Goal: Task Accomplishment & Management: Use online tool/utility

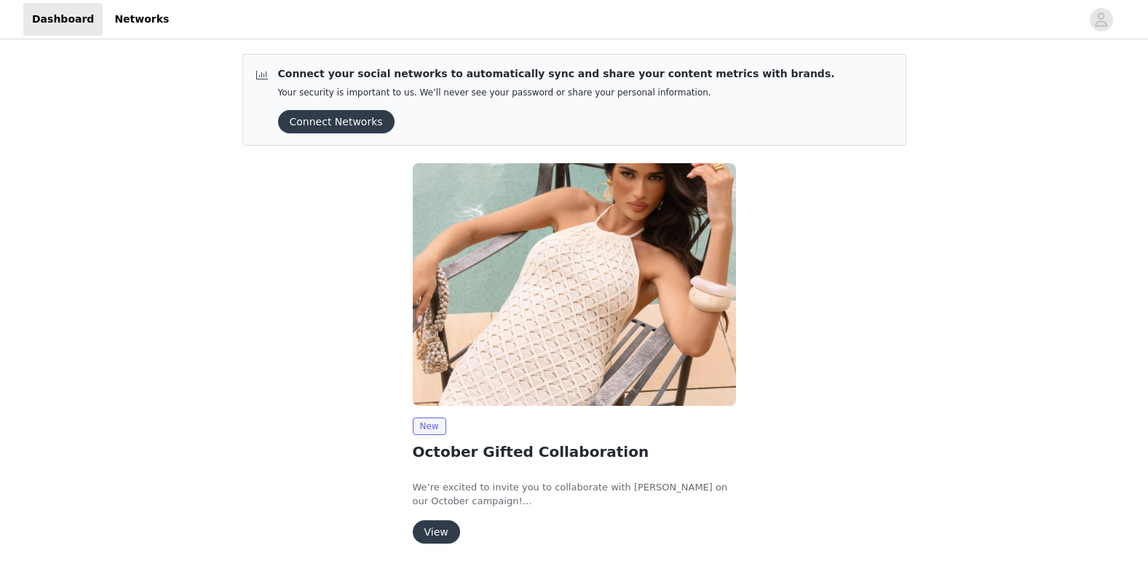
scroll to position [53, 0]
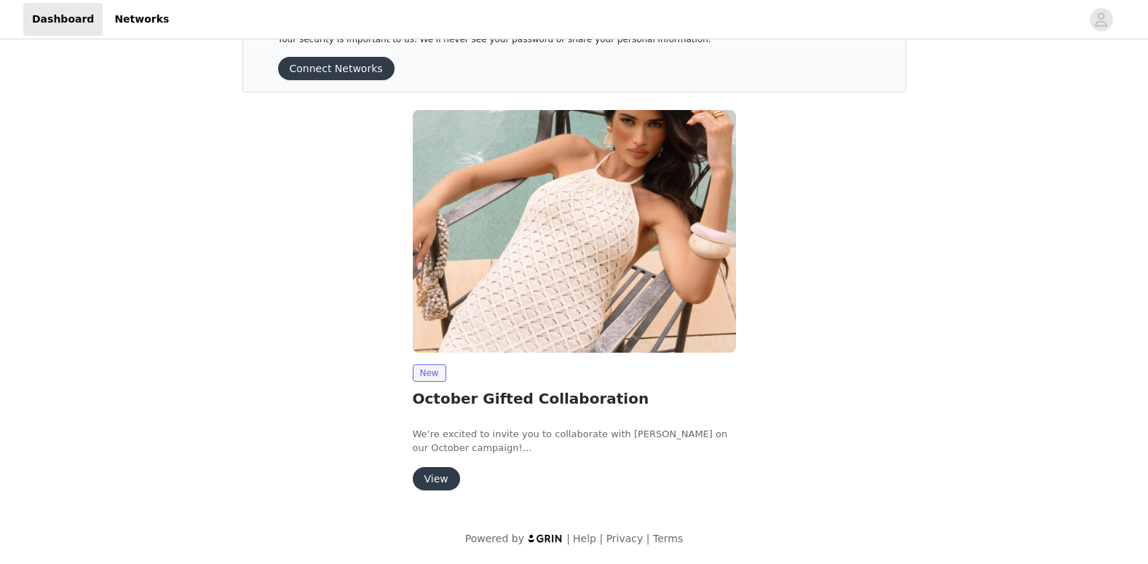
click at [433, 480] on button "View" at bounding box center [436, 478] width 47 height 23
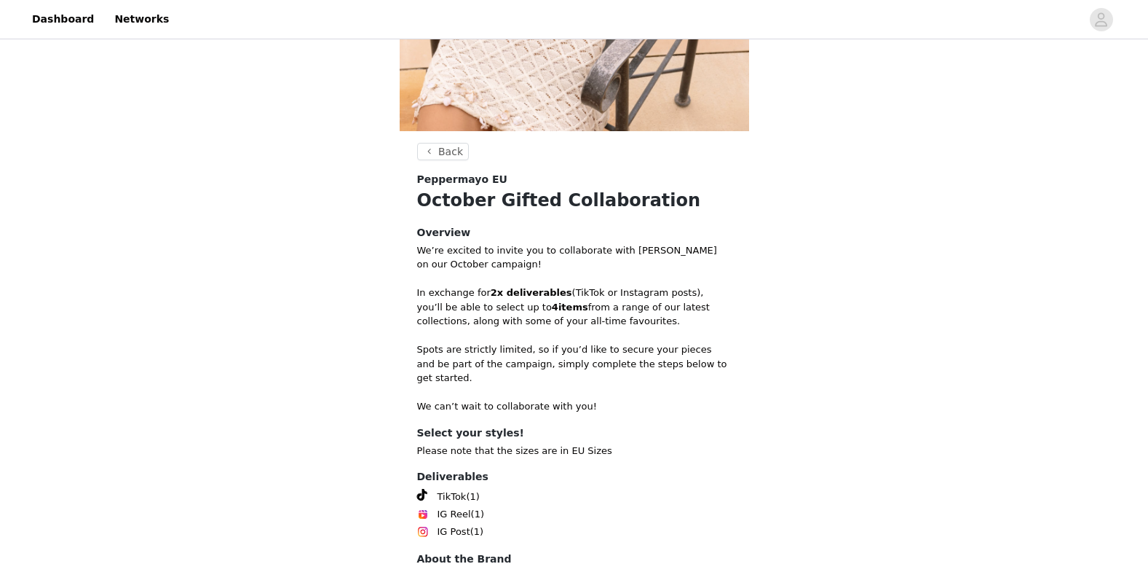
scroll to position [396, 0]
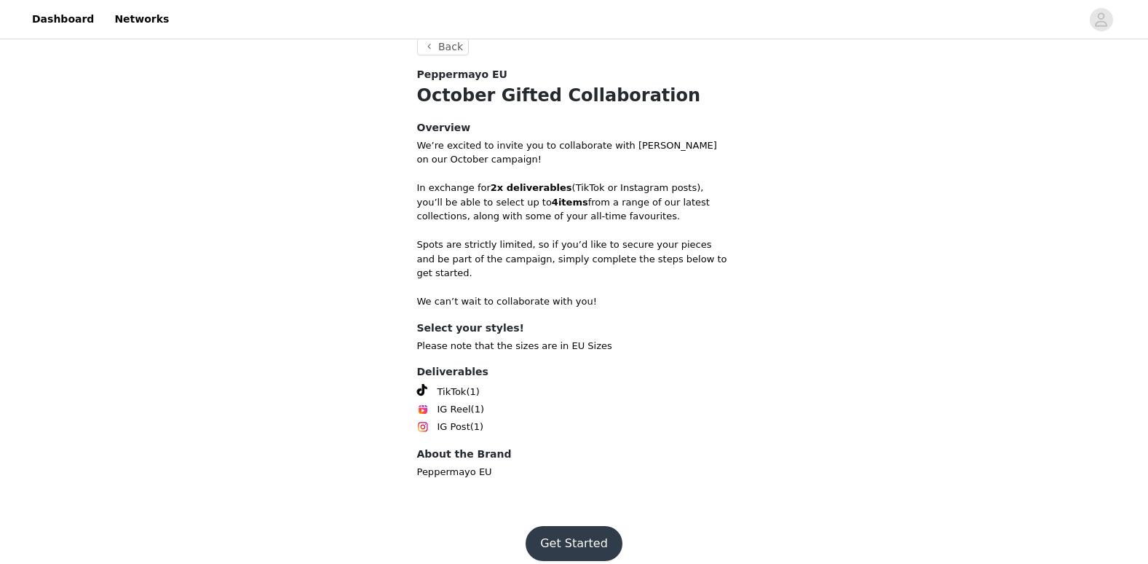
click at [542, 508] on footer "Get Started" at bounding box center [574, 543] width 189 height 70
click at [551, 526] on button "Get Started" at bounding box center [574, 543] width 97 height 35
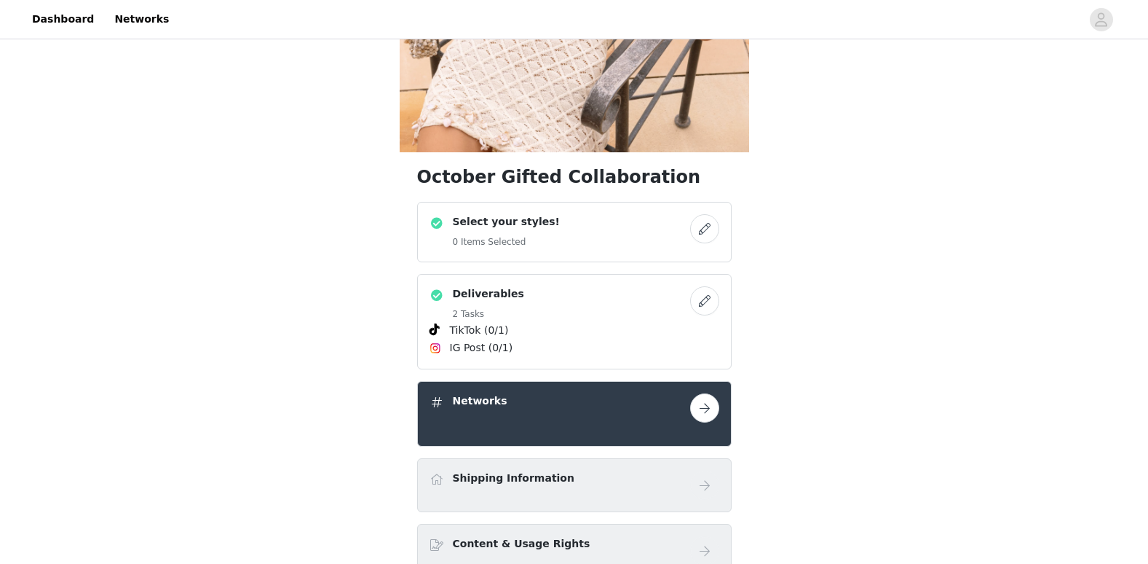
scroll to position [364, 0]
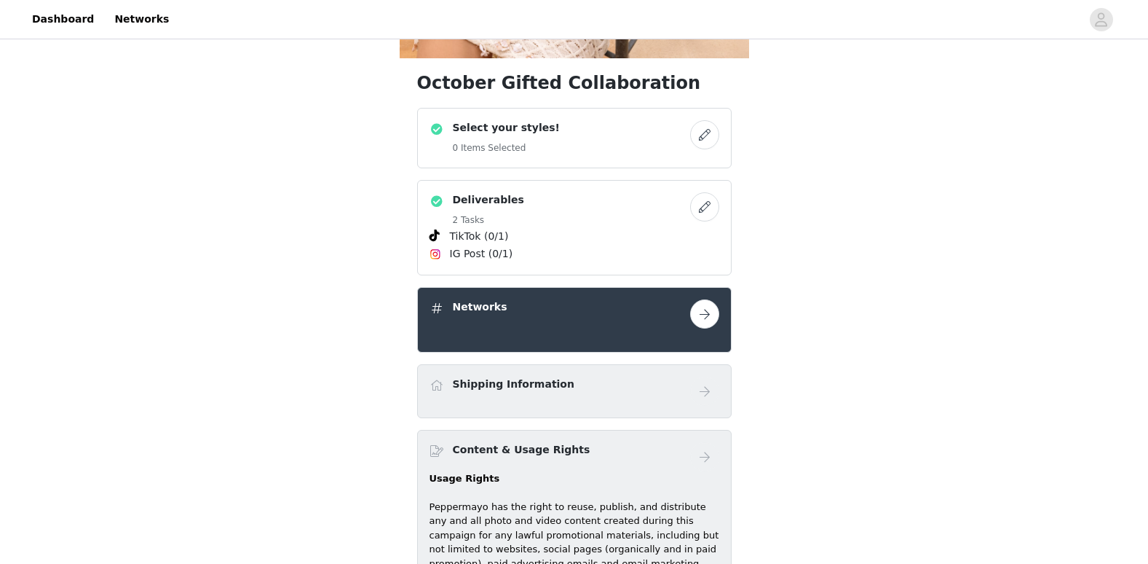
click at [699, 134] on button "button" at bounding box center [704, 134] width 29 height 29
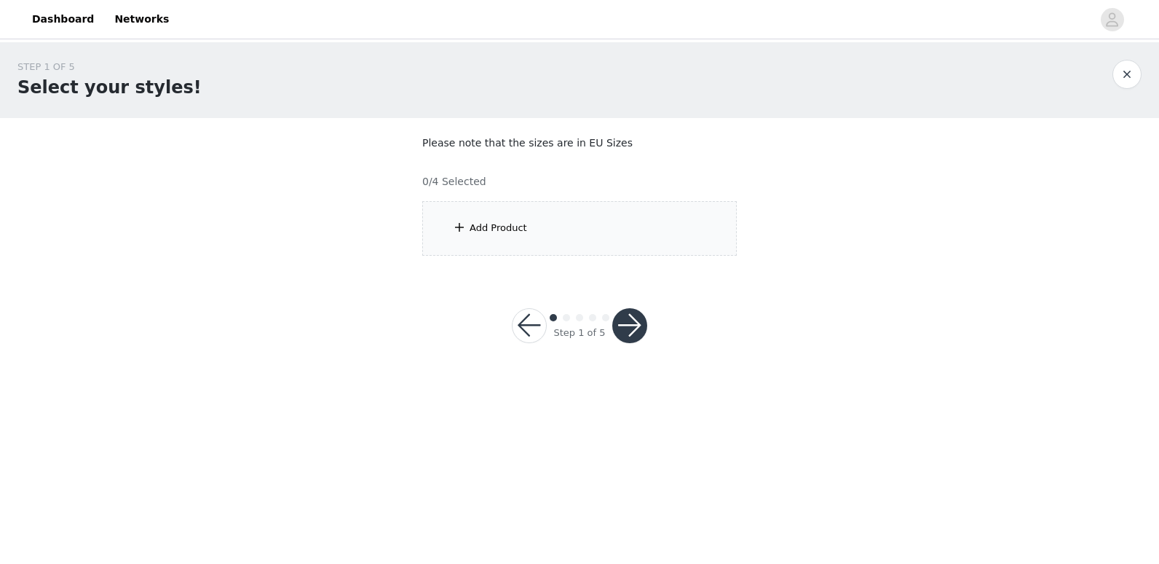
click at [592, 225] on div "Add Product" at bounding box center [579, 228] width 315 height 55
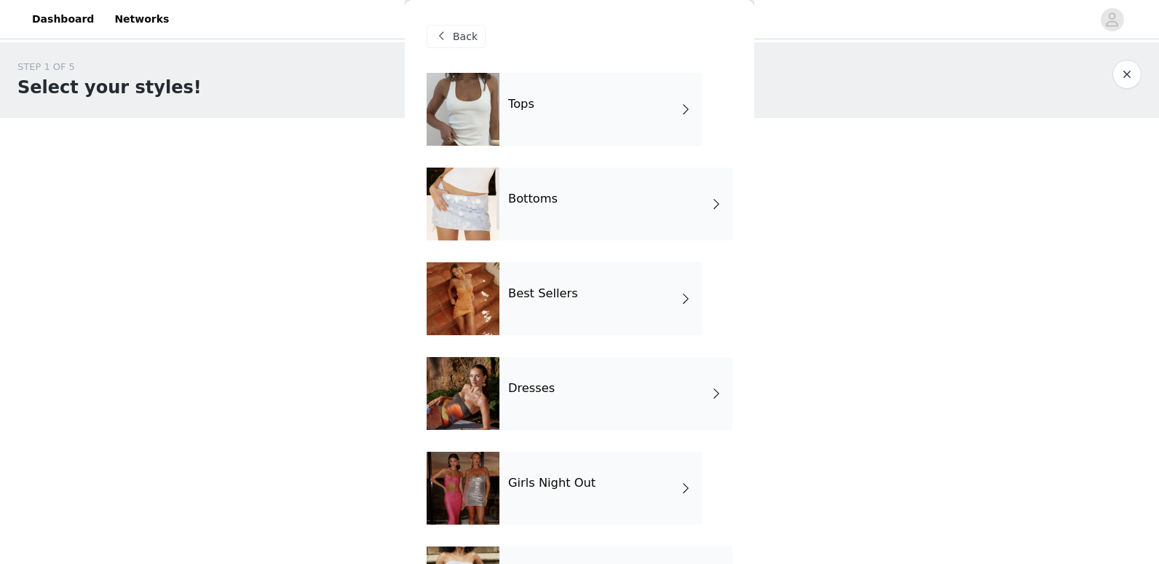
click at [580, 145] on div "Tops" at bounding box center [601, 109] width 202 height 73
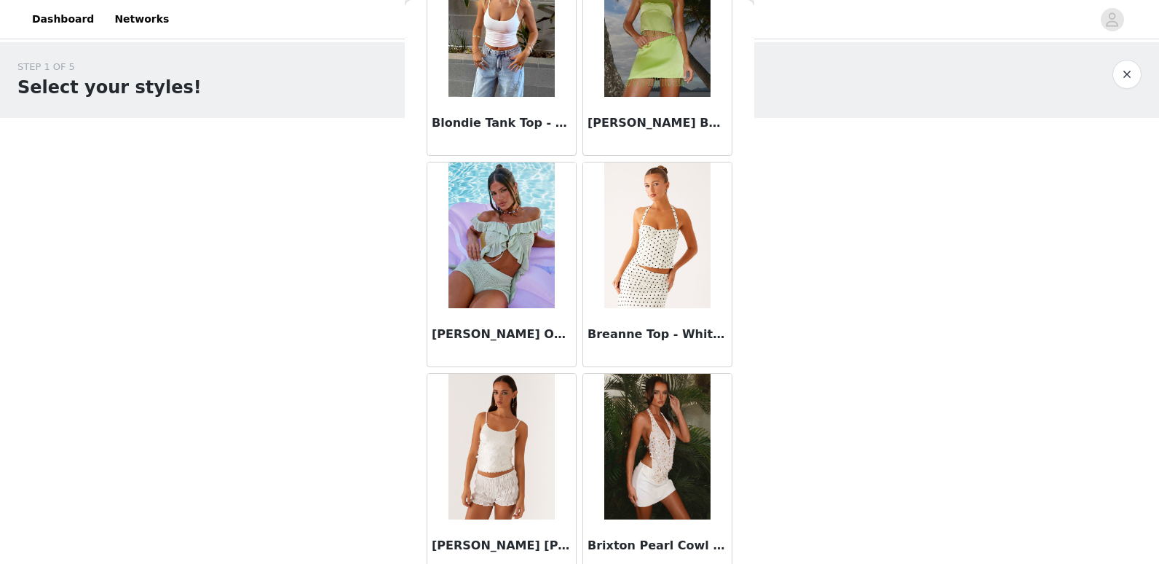
scroll to position [1665, 0]
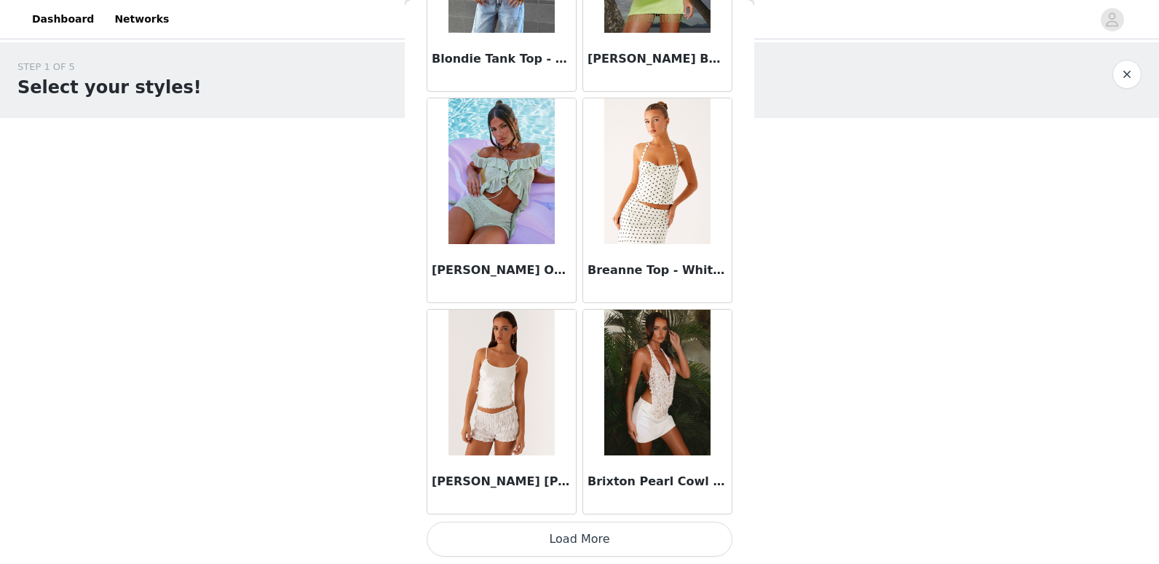
click at [636, 548] on button "Load More" at bounding box center [580, 538] width 306 height 35
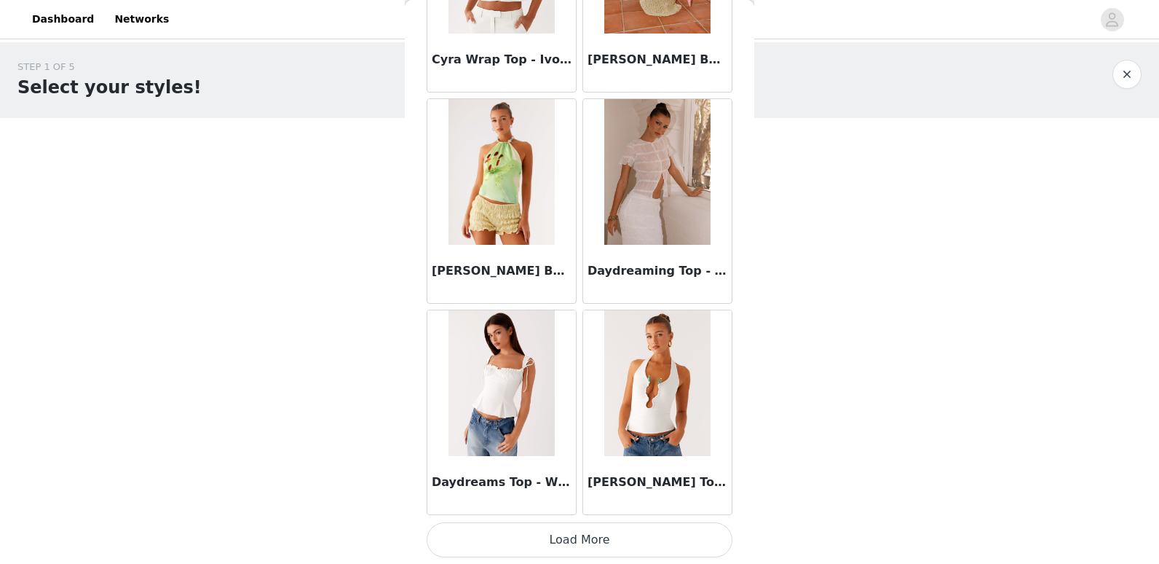
scroll to position [3777, 0]
click at [639, 529] on button "Load More" at bounding box center [580, 538] width 306 height 35
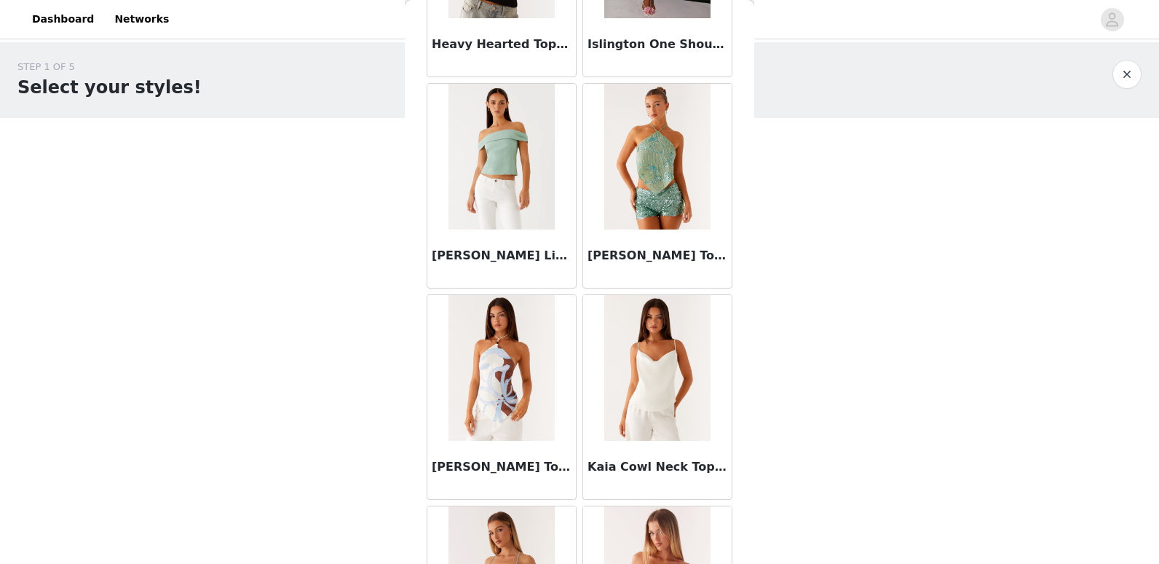
scroll to position [5451, 0]
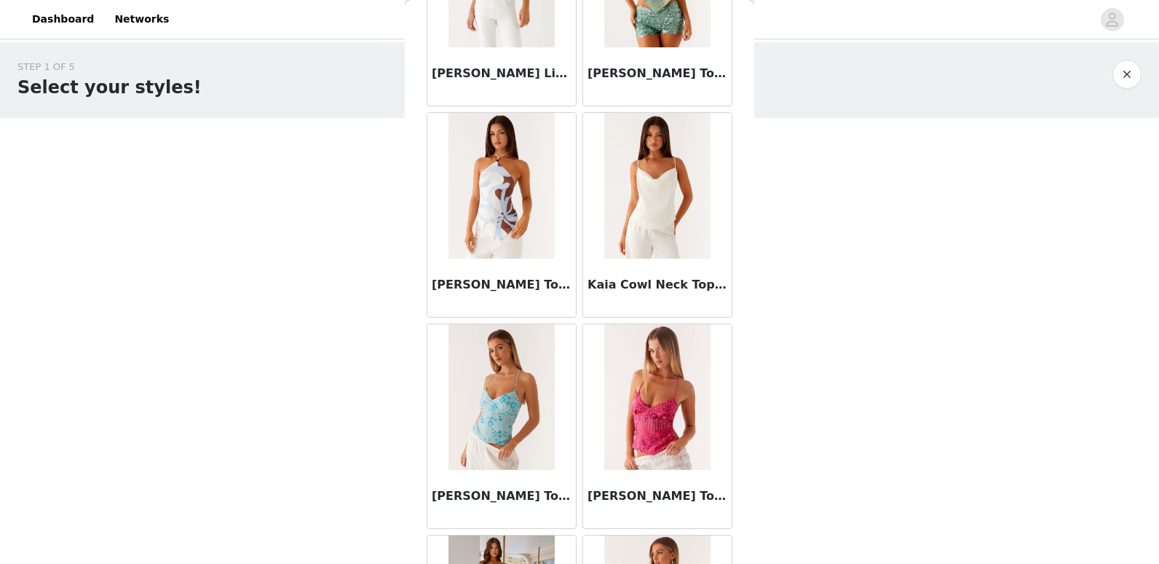
drag, startPoint x: 701, startPoint y: 551, endPoint x: 710, endPoint y: 570, distance: 21.2
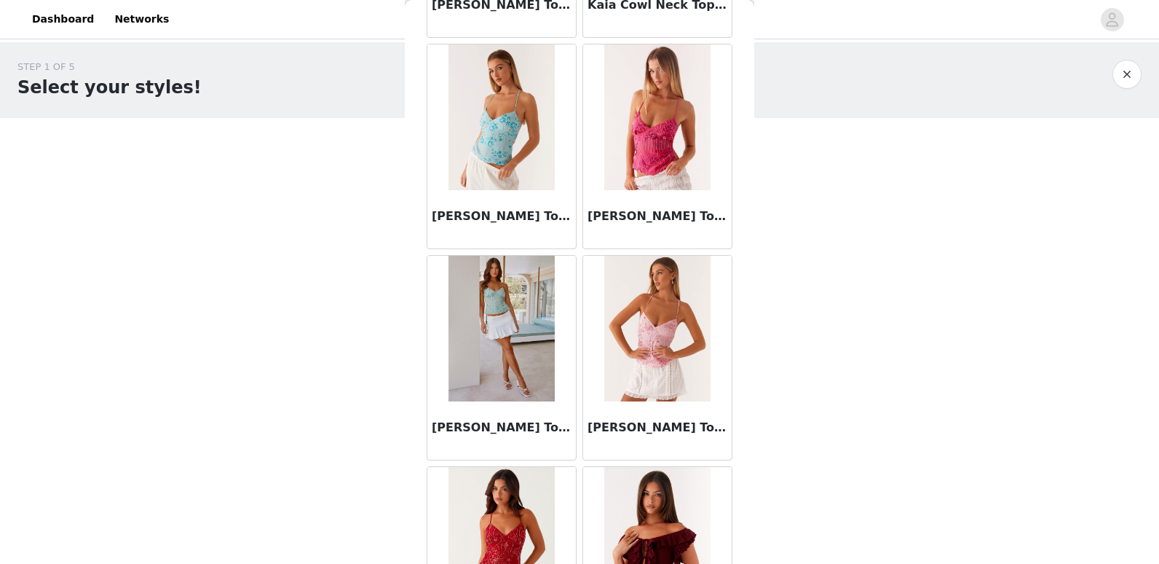
scroll to position [5888, 0]
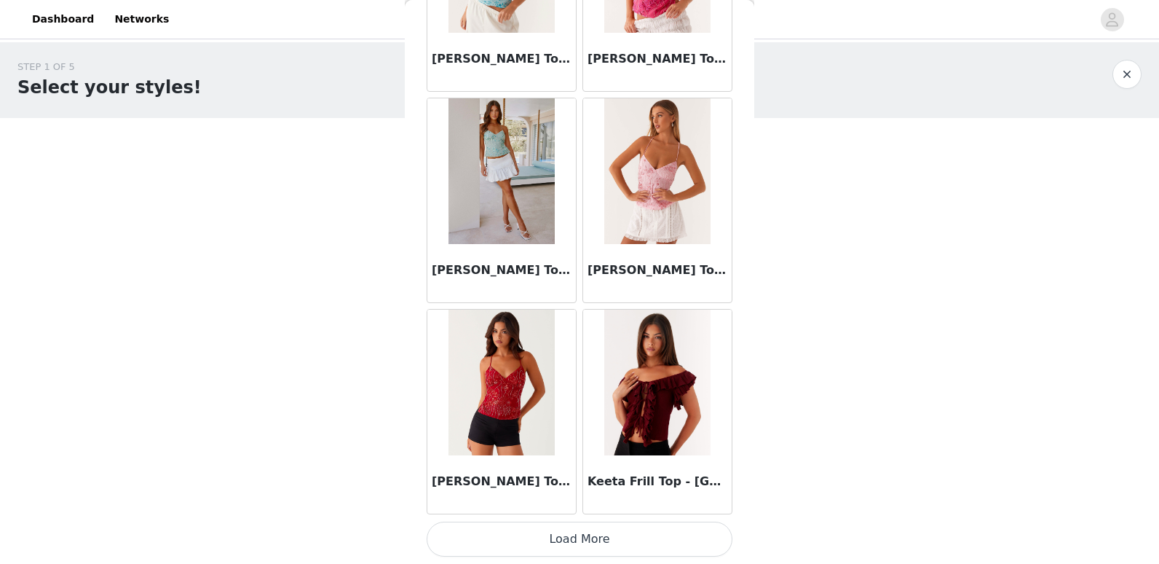
click at [690, 545] on button "Load More" at bounding box center [580, 538] width 306 height 35
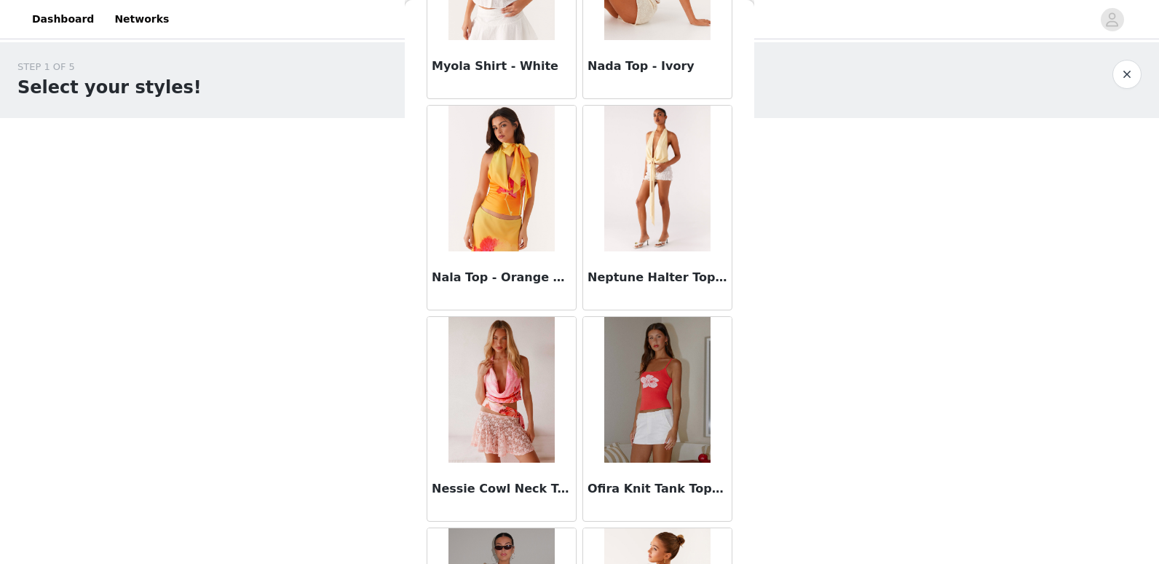
scroll to position [8000, 0]
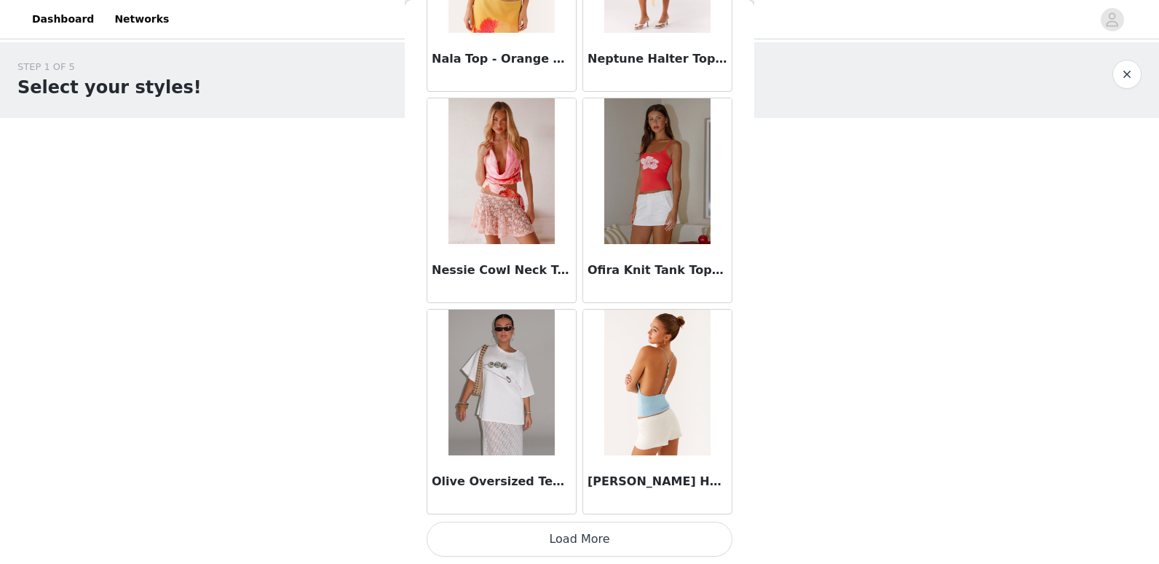
click at [579, 540] on button "Load More" at bounding box center [580, 538] width 306 height 35
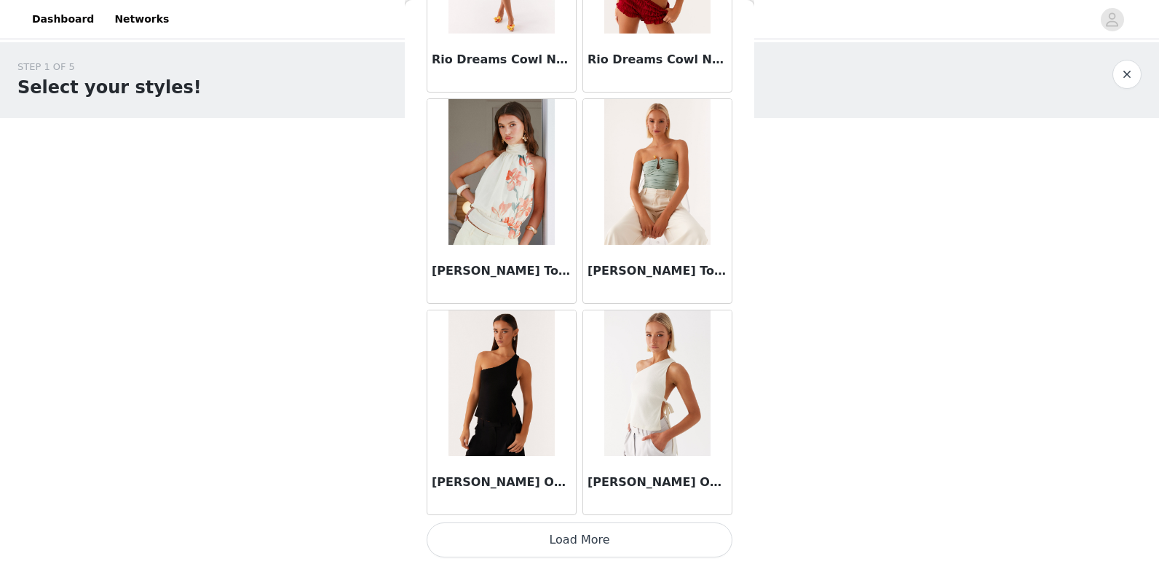
scroll to position [10112, 0]
click at [613, 549] on button "Load More" at bounding box center [580, 538] width 306 height 35
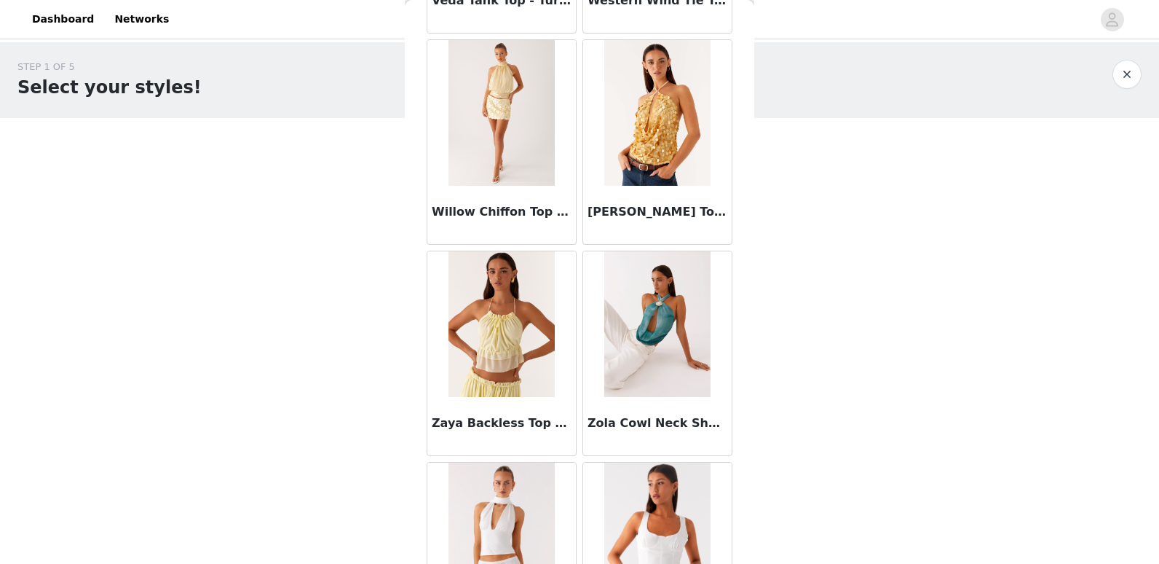
scroll to position [12177, 0]
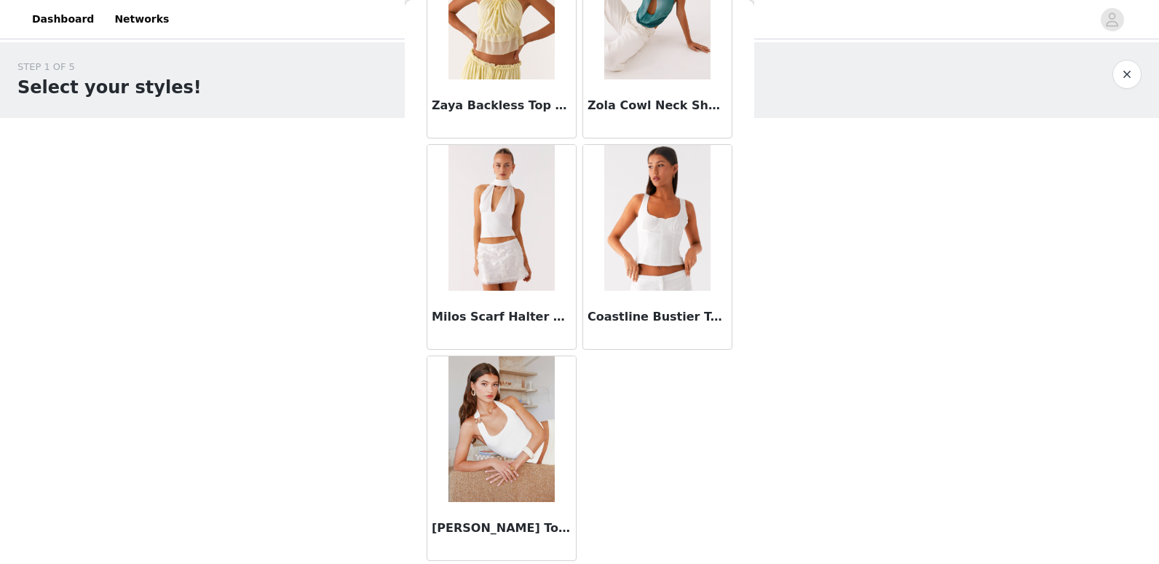
click at [537, 440] on img at bounding box center [502, 429] width 106 height 146
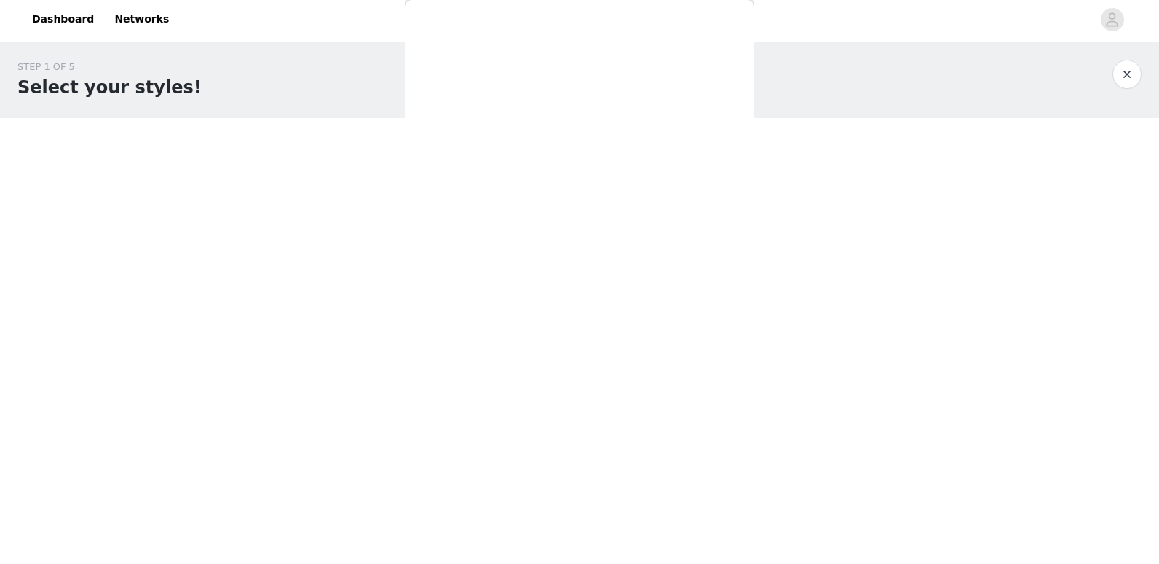
scroll to position [0, 0]
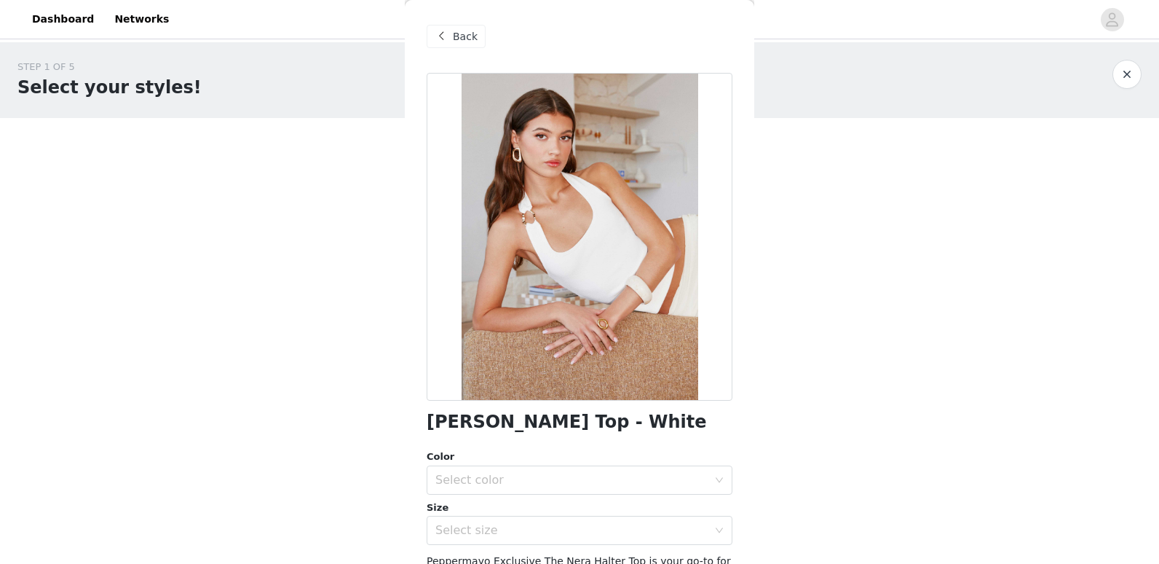
click at [482, 28] on div "Back" at bounding box center [580, 36] width 306 height 73
click at [475, 32] on div "Back" at bounding box center [456, 36] width 59 height 23
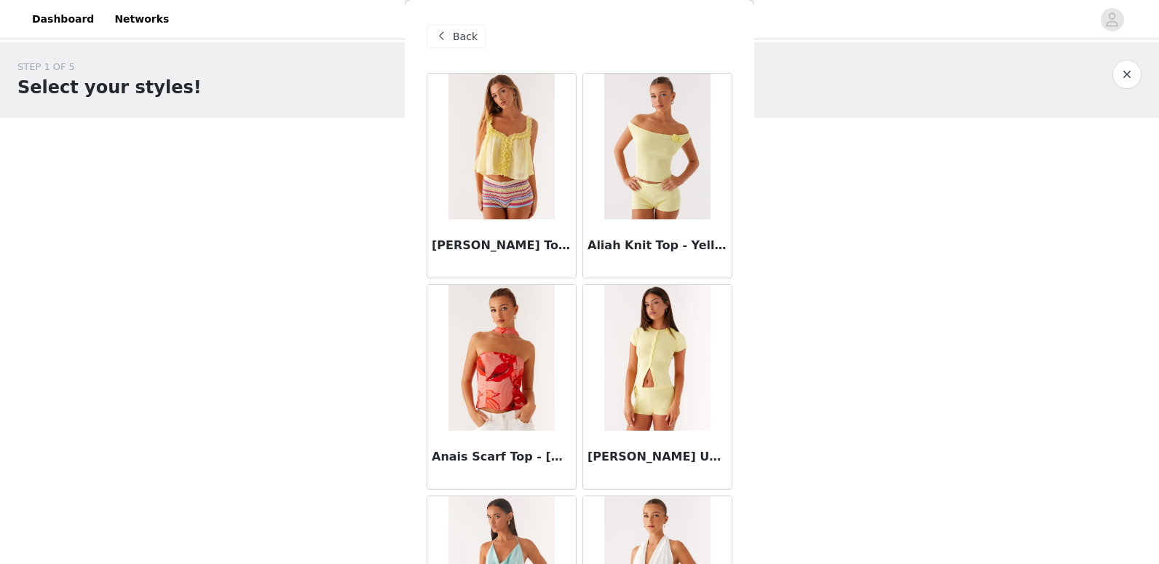
click at [469, 44] on span "Back" at bounding box center [465, 36] width 25 height 15
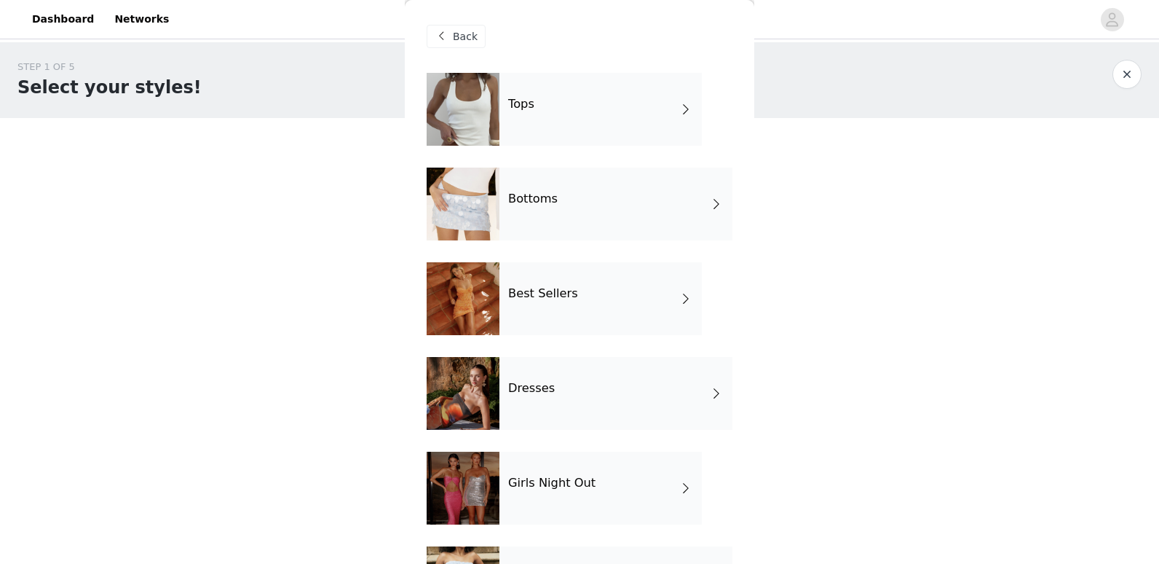
click at [630, 217] on div "Bottoms" at bounding box center [616, 203] width 233 height 73
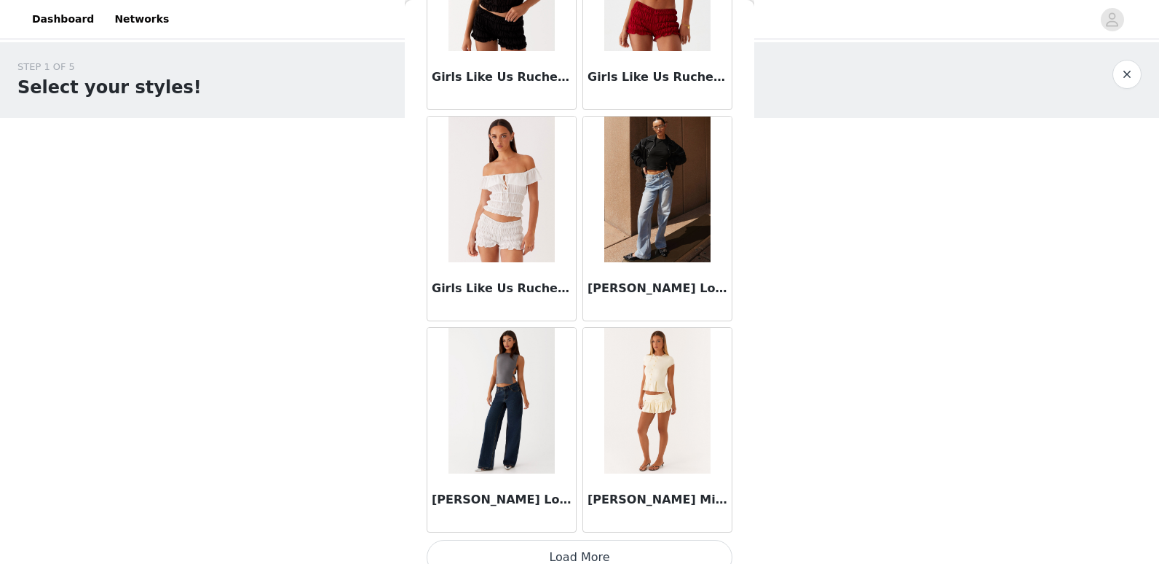
scroll to position [1665, 0]
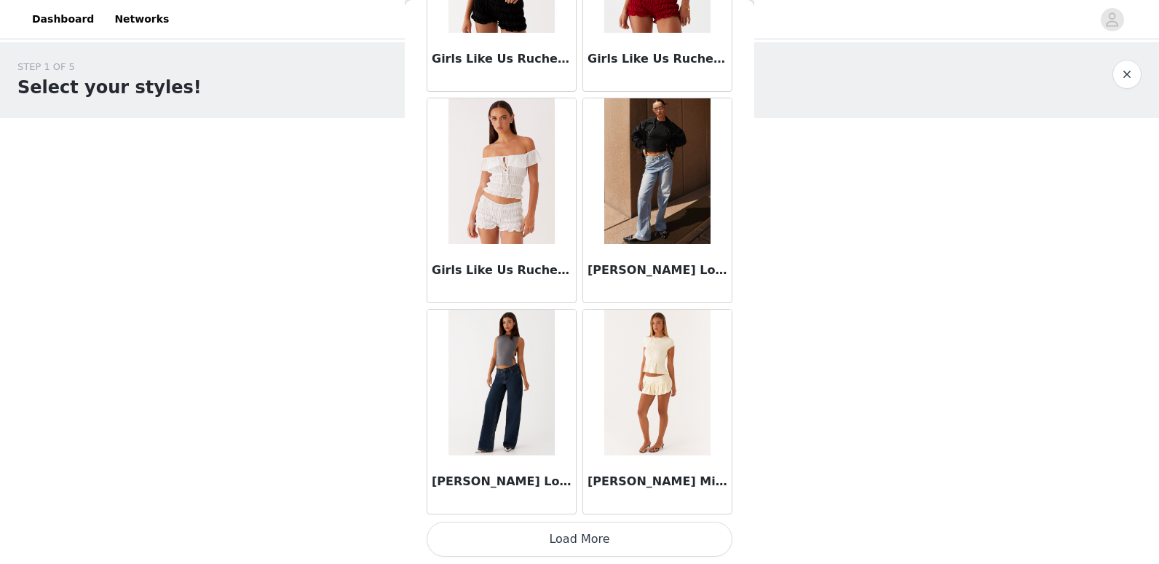
click at [622, 549] on button "Load More" at bounding box center [580, 538] width 306 height 35
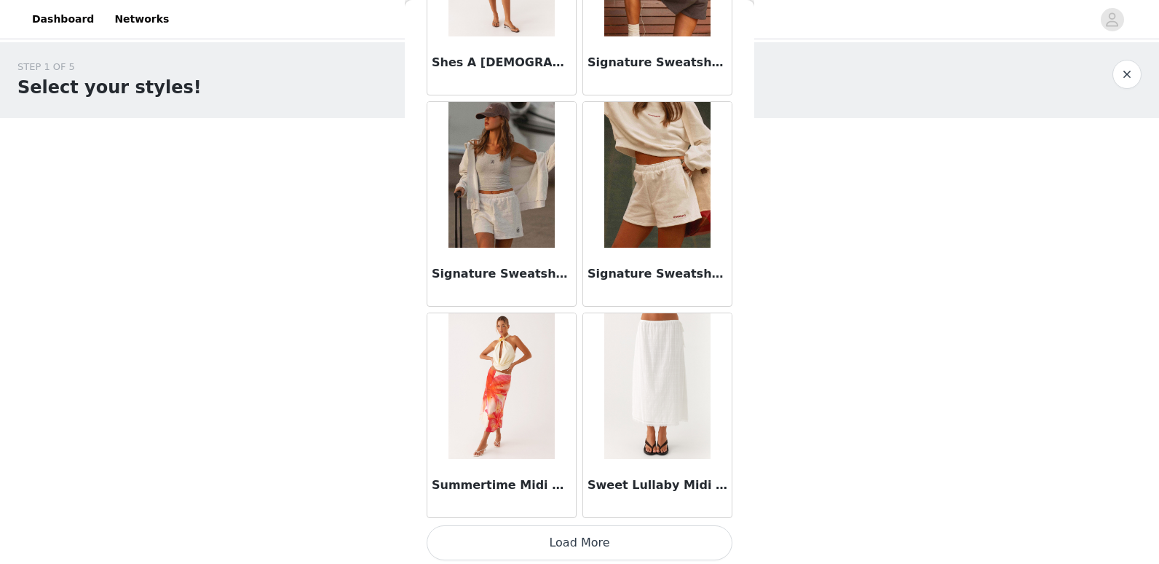
scroll to position [3777, 0]
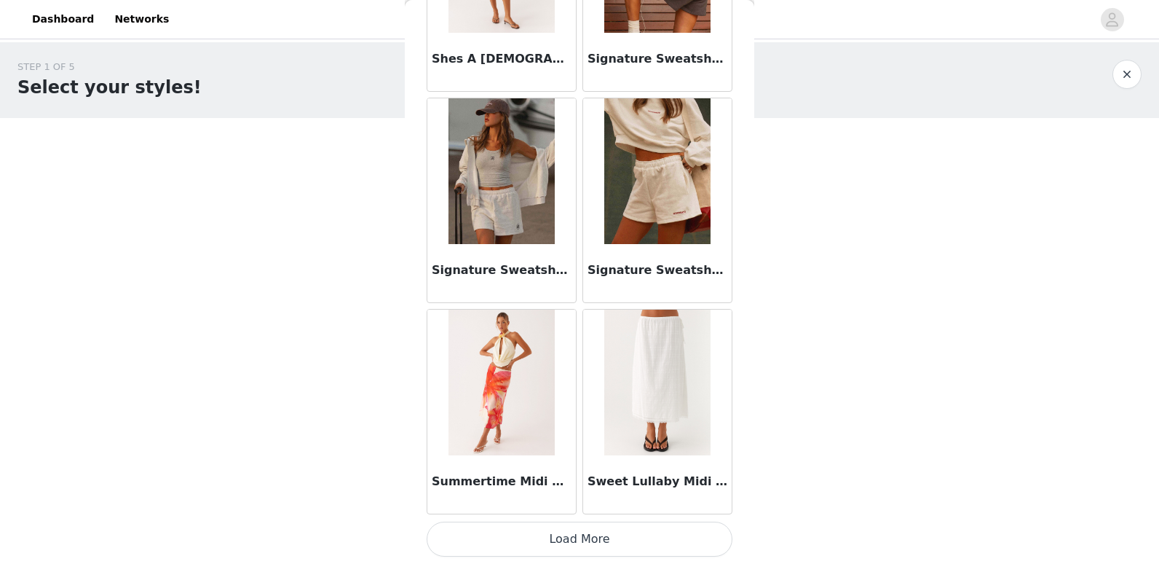
click at [590, 544] on button "Load More" at bounding box center [580, 538] width 306 height 35
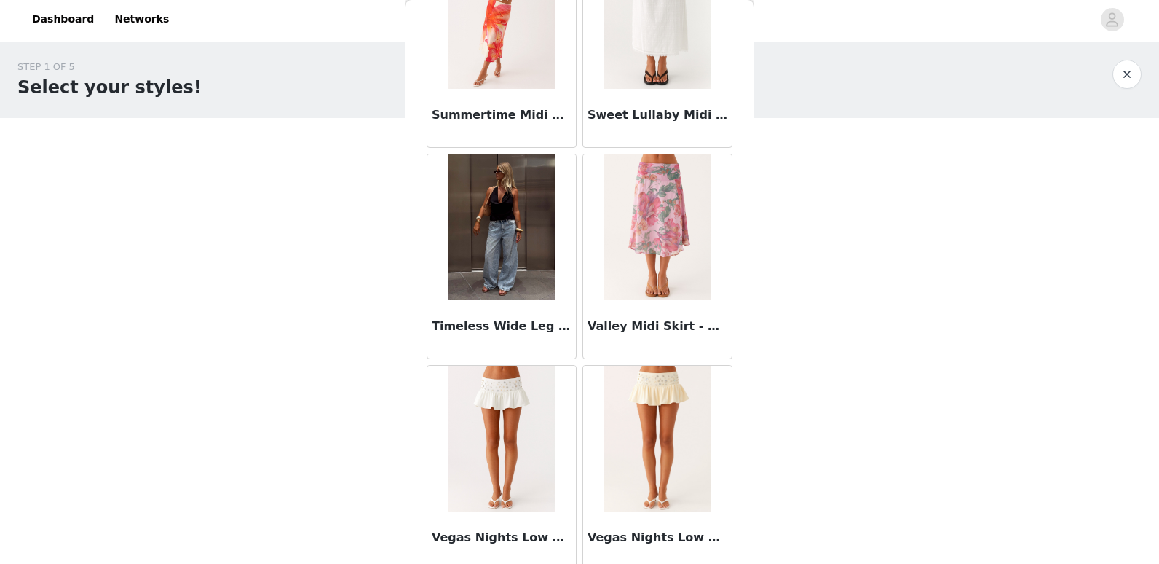
scroll to position [4152, 0]
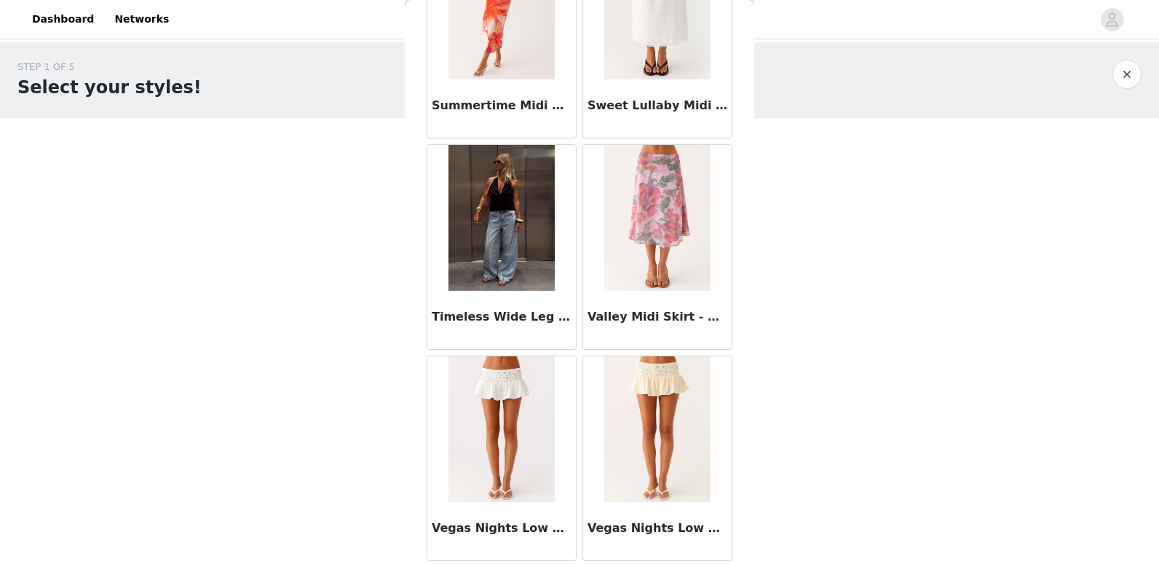
click at [755, 521] on body "Dashboard Networks STEP 1 OF 5 Select your styles! Please note that the sizes a…" at bounding box center [579, 282] width 1159 height 564
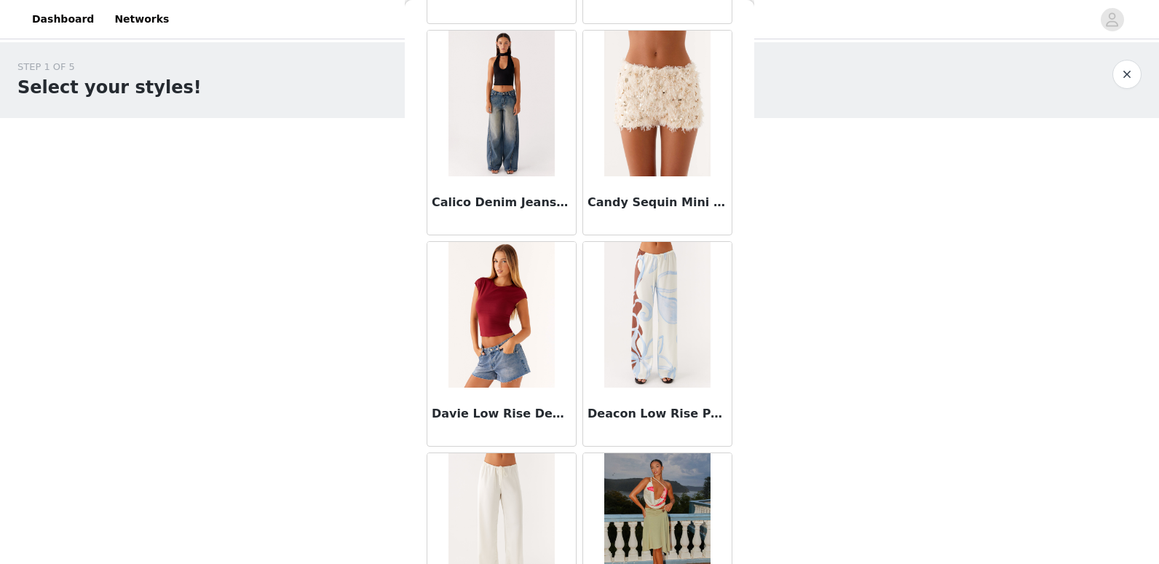
scroll to position [0, 0]
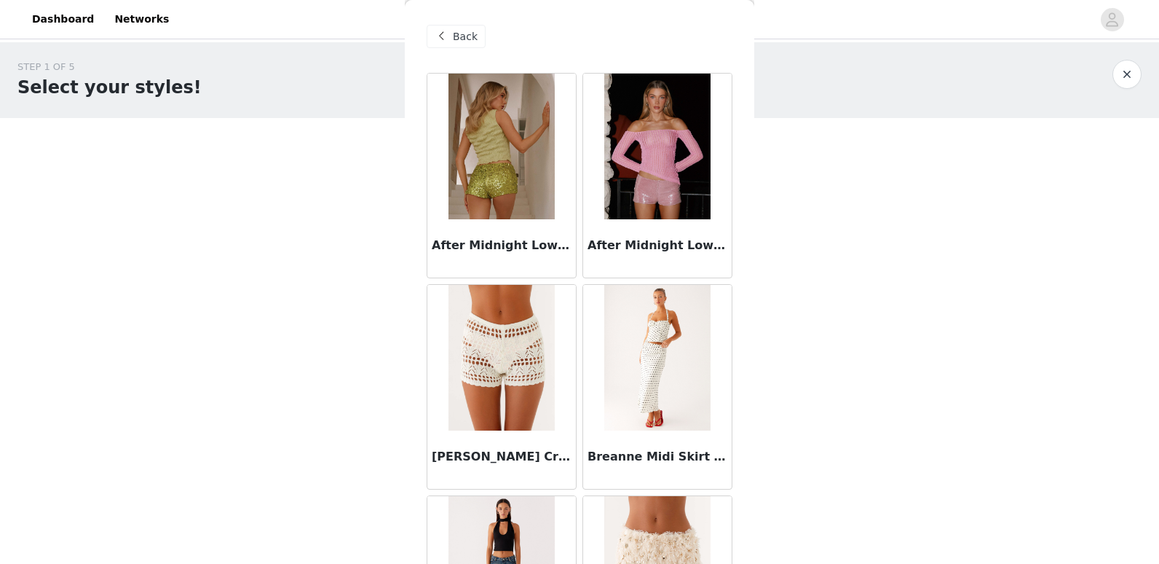
click at [453, 45] on div "Back" at bounding box center [456, 36] width 59 height 23
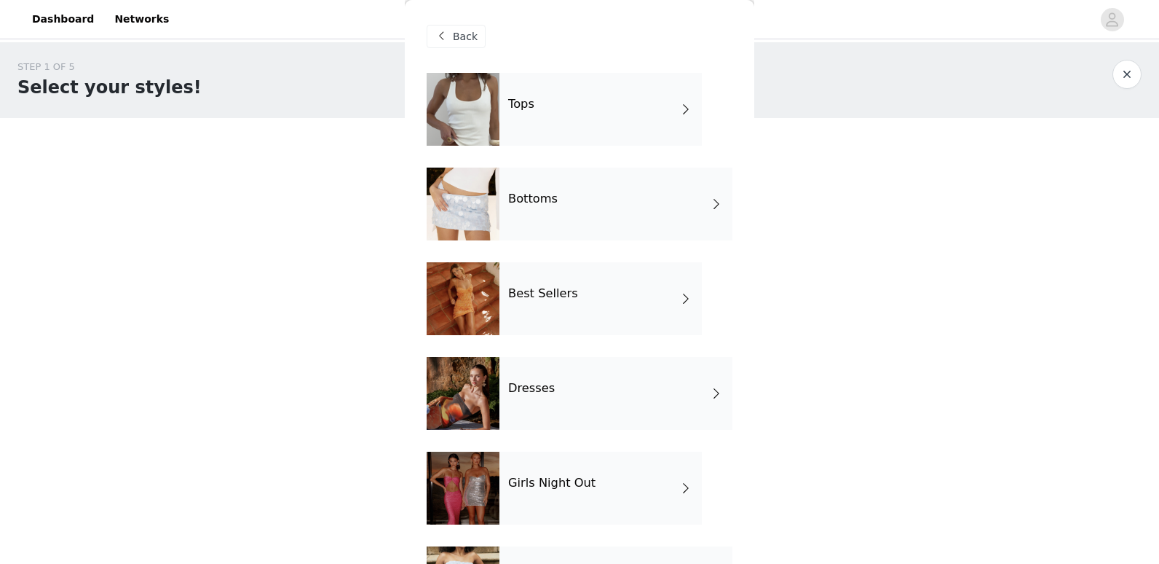
scroll to position [172, 0]
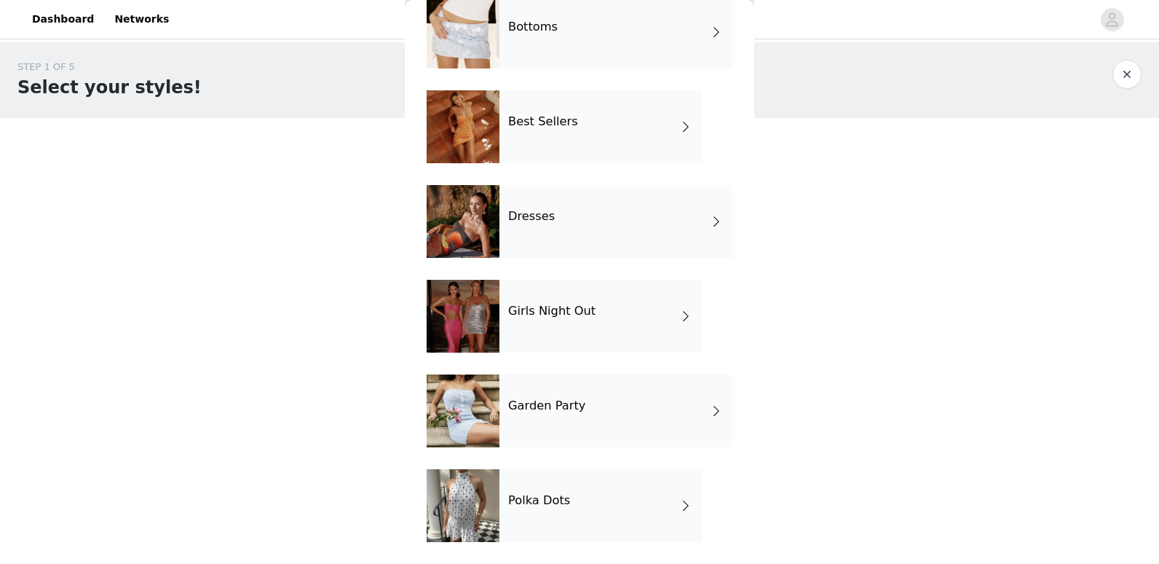
click at [657, 239] on div "Dresses" at bounding box center [616, 221] width 233 height 73
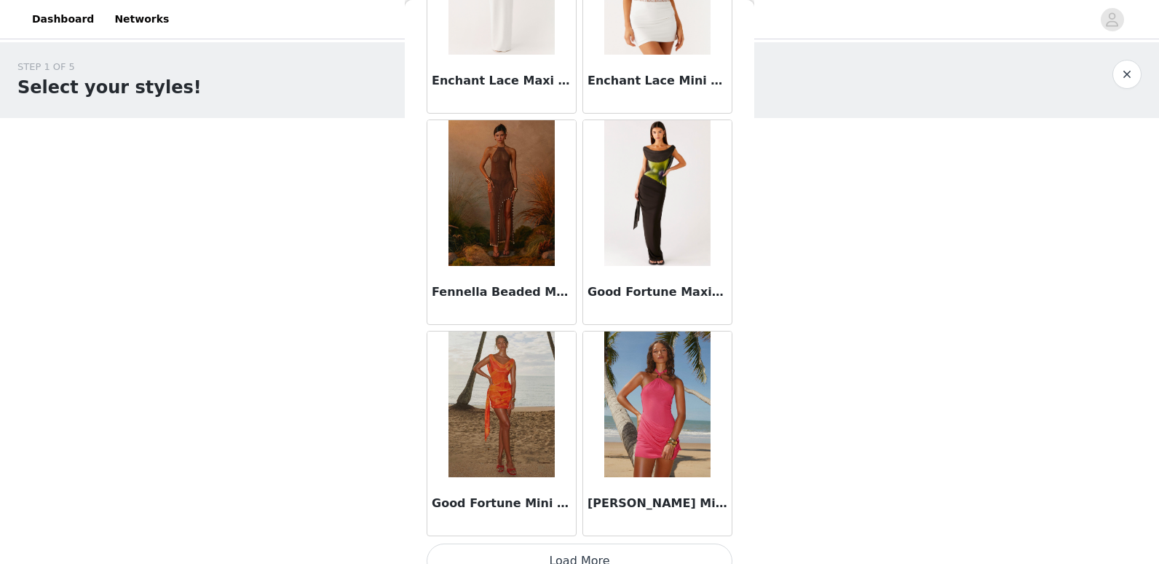
scroll to position [1665, 0]
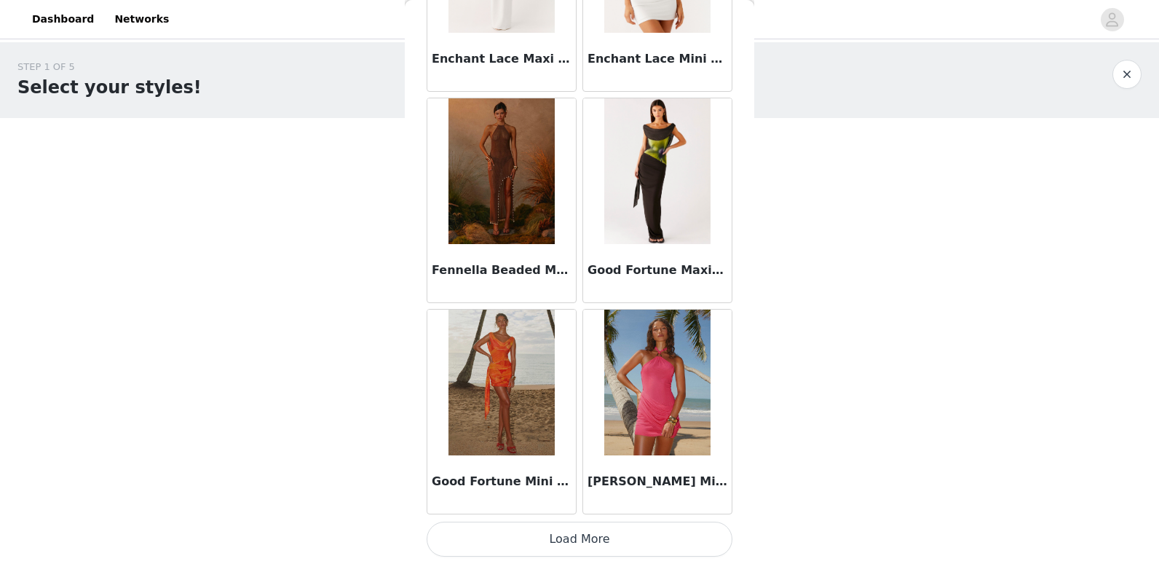
click at [644, 535] on button "Load More" at bounding box center [580, 538] width 306 height 35
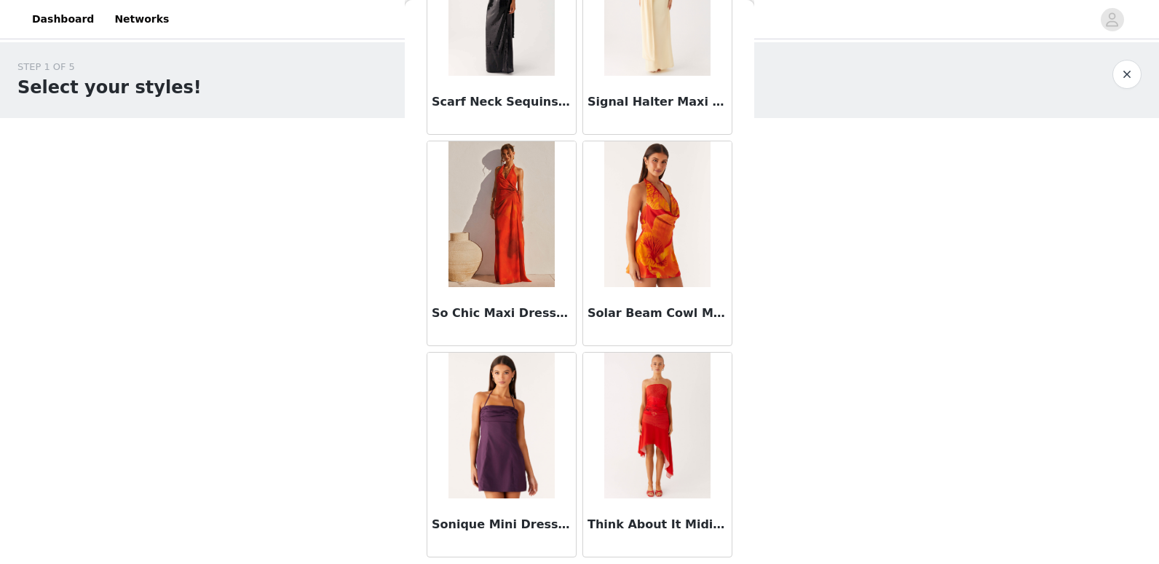
scroll to position [3777, 0]
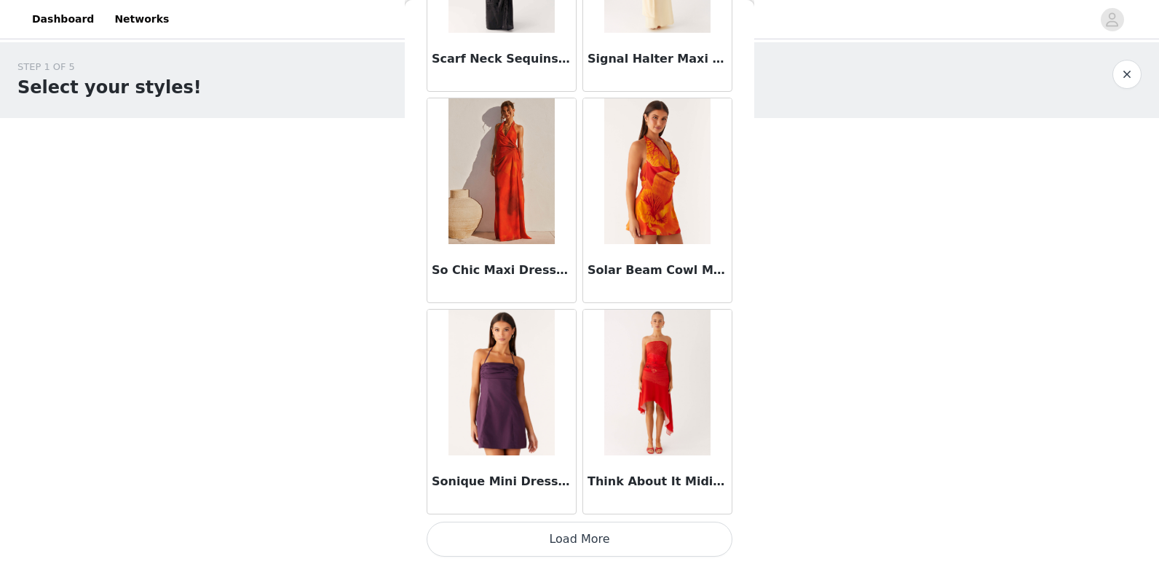
click at [672, 545] on button "Load More" at bounding box center [580, 538] width 306 height 35
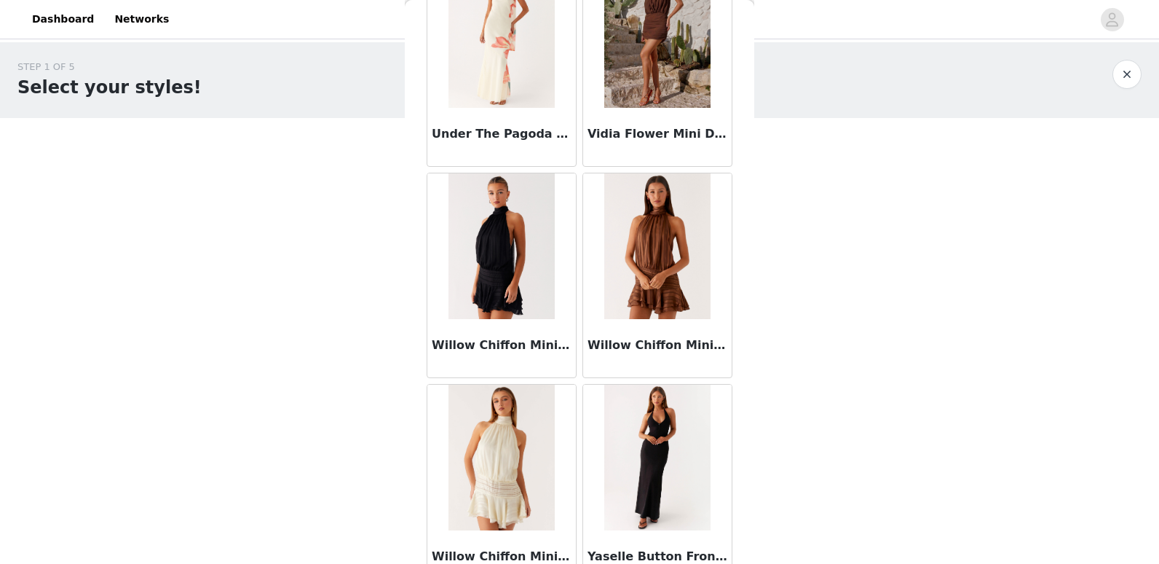
scroll to position [4359, 0]
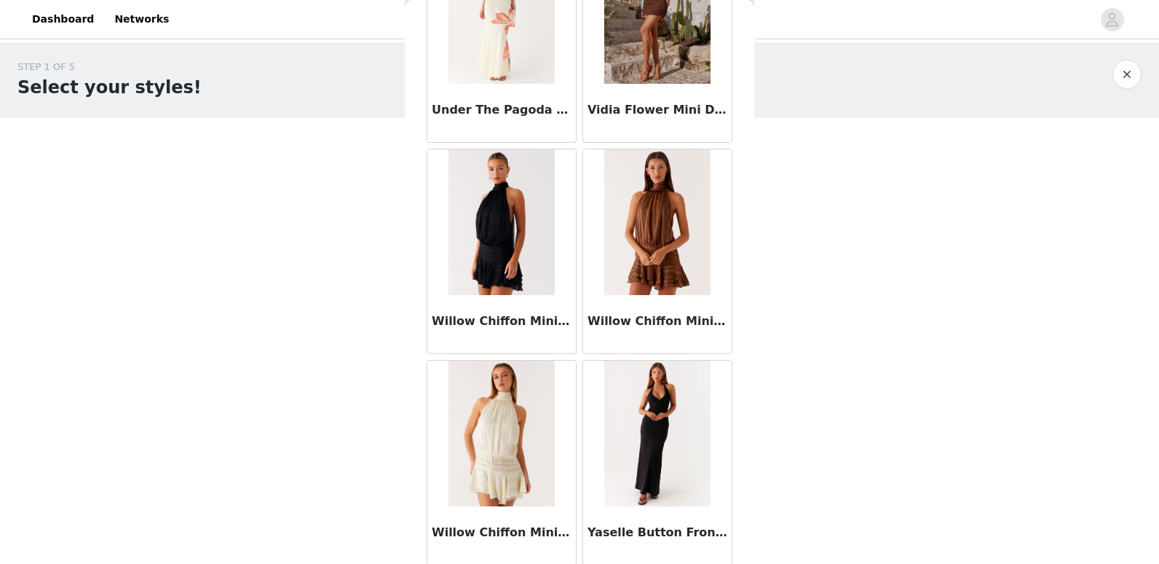
click at [519, 226] on img at bounding box center [502, 222] width 106 height 146
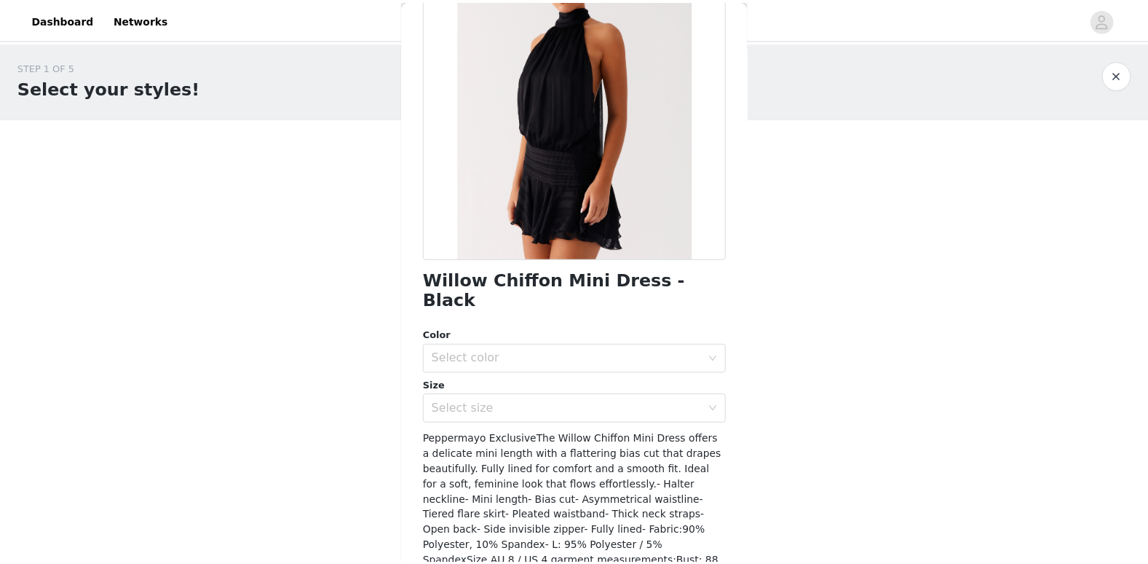
scroll to position [0, 0]
